Goal: Navigation & Orientation: Understand site structure

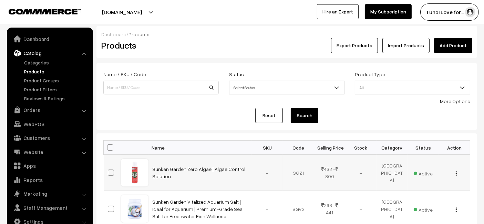
click at [200, 173] on td "Sunken Garden Zero Algae | Algae Control Solution" at bounding box center [199, 173] width 103 height 36
click at [200, 172] on td "Sunken Garden Zero Algae | Algae Control Solution" at bounding box center [199, 173] width 103 height 36
click at [214, 169] on link "Sunken Garden Zero Algae | Algae Control Solution" at bounding box center [199, 172] width 93 height 13
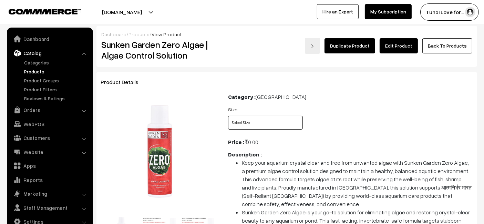
click at [272, 122] on select "Select Size 100ml 200ml + 30ml" at bounding box center [265, 123] width 75 height 14
select select "SGZ1_LD4"
click at [228, 116] on select "Select Size 100ml 200ml + 30ml" at bounding box center [265, 123] width 75 height 14
click at [280, 123] on select "Select Size 100ml 200ml + 30ml" at bounding box center [265, 123] width 75 height 14
click at [295, 159] on li "Keep your aquarium crystal clear and free from unwanted algae with Sunken Garde…" at bounding box center [357, 183] width 231 height 50
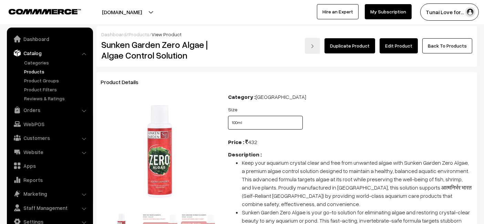
drag, startPoint x: 271, startPoint y: 120, endPoint x: 261, endPoint y: 129, distance: 14.2
click at [271, 120] on select "Select Size 100ml 200ml + 30ml" at bounding box center [265, 123] width 75 height 14
select select "SGZ1_Z1E"
click at [228, 116] on select "Select Size 100ml 200ml + 30ml" at bounding box center [265, 123] width 75 height 14
drag, startPoint x: 236, startPoint y: 127, endPoint x: 245, endPoint y: 121, distance: 10.8
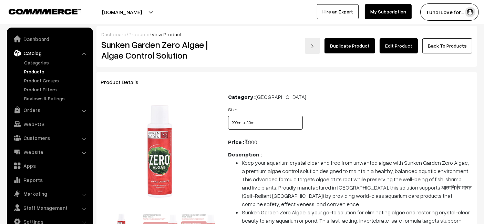
click at [237, 125] on select "Select Size 100ml 200ml + 30ml" at bounding box center [265, 123] width 75 height 14
select select "SGZ1_LD4"
click at [228, 116] on select "Select Size 100ml 200ml + 30ml" at bounding box center [265, 123] width 75 height 14
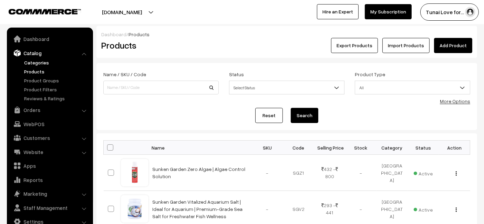
click at [45, 64] on link "Categories" at bounding box center [56, 62] width 68 height 7
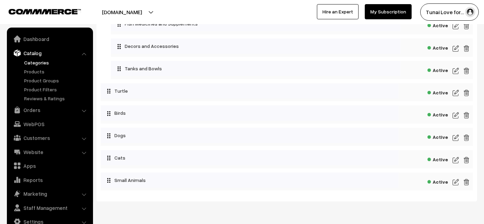
scroll to position [864, 0]
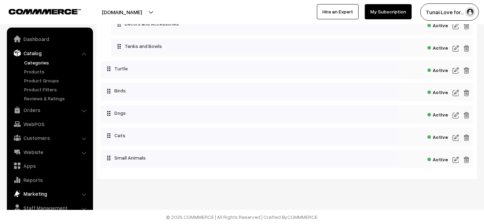
click at [39, 191] on link "Marketing" at bounding box center [50, 193] width 82 height 12
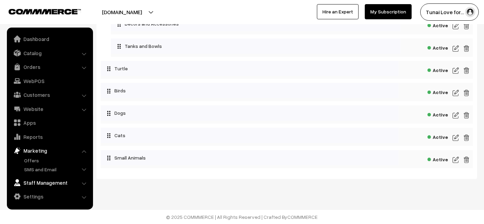
click at [51, 179] on link "Staff Management" at bounding box center [50, 182] width 82 height 12
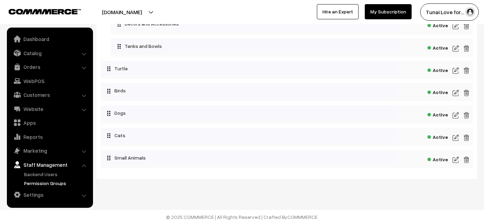
click at [49, 180] on link "Permission Groups" at bounding box center [56, 182] width 68 height 7
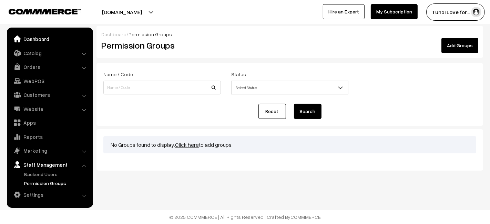
click at [49, 41] on link "Dashboard" at bounding box center [50, 39] width 82 height 12
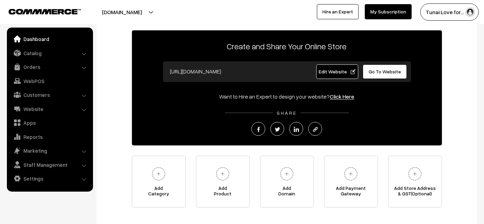
scroll to position [0, 0]
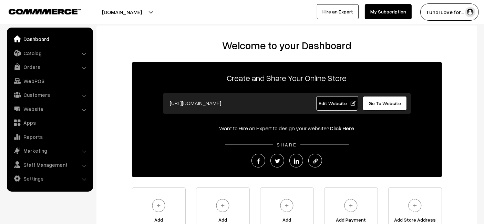
click at [346, 103] on span "Edit Website" at bounding box center [337, 103] width 37 height 6
click at [342, 127] on link "Click Here" at bounding box center [342, 128] width 24 height 7
click at [62, 113] on link "Website" at bounding box center [50, 109] width 82 height 12
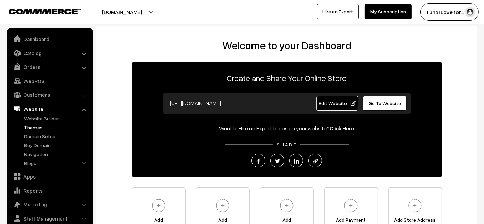
click at [35, 130] on link "Themes" at bounding box center [56, 127] width 68 height 7
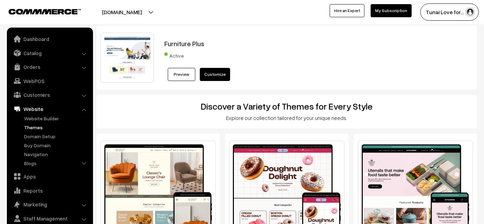
click at [177, 69] on link "Preview" at bounding box center [182, 74] width 28 height 13
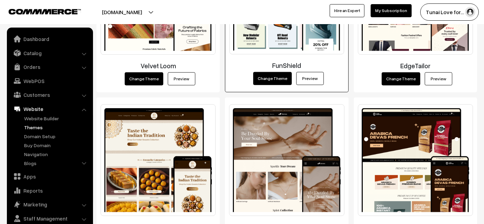
scroll to position [915, 0]
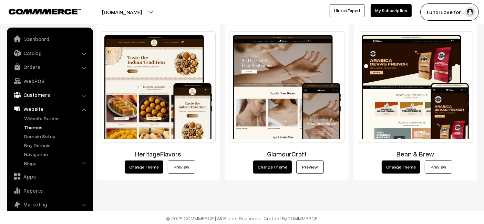
click at [39, 98] on link "Customers" at bounding box center [50, 95] width 82 height 12
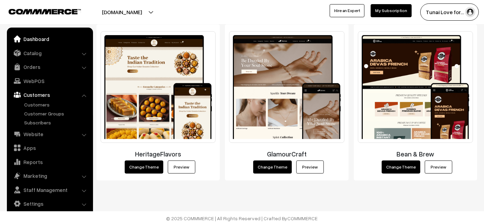
click at [45, 40] on link "Dashboard" at bounding box center [50, 39] width 82 height 12
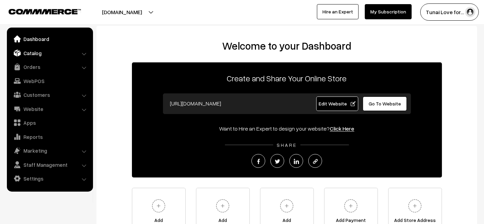
click at [65, 51] on link "Catalog" at bounding box center [50, 53] width 82 height 12
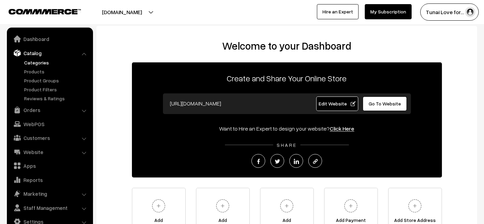
click at [51, 63] on link "Categories" at bounding box center [56, 62] width 68 height 7
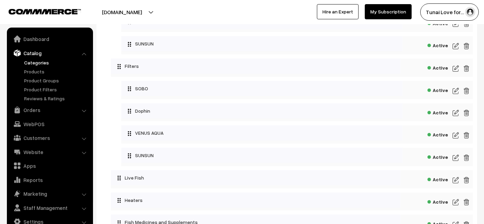
scroll to position [596, 0]
